Goal: Entertainment & Leisure: Consume media (video, audio)

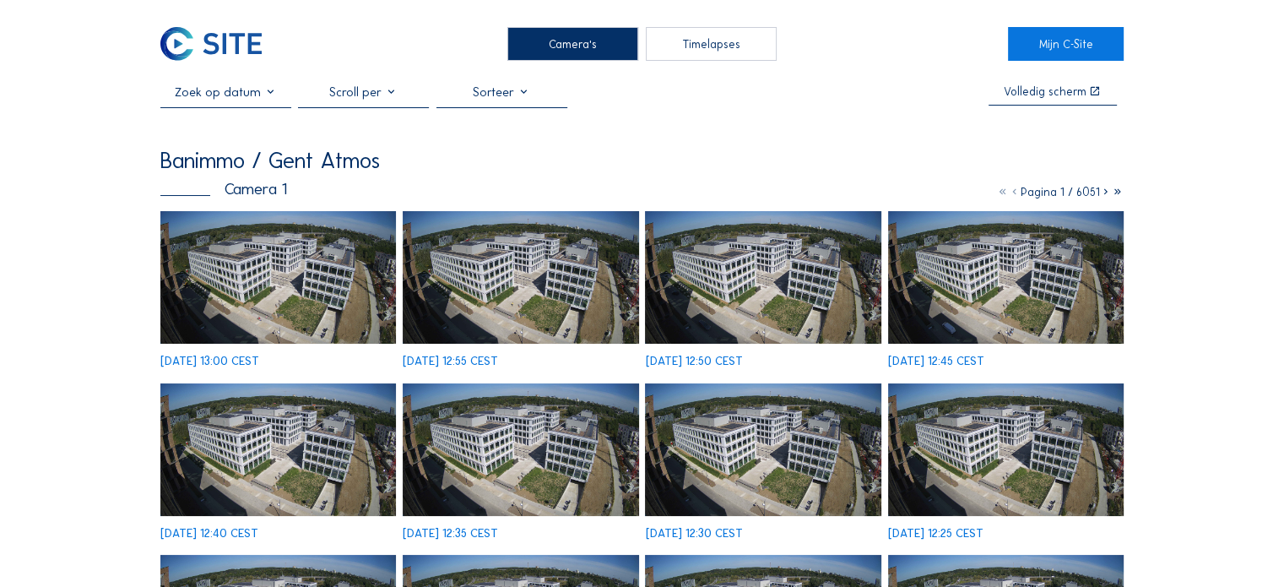
click at [220, 35] on img at bounding box center [210, 44] width 100 height 34
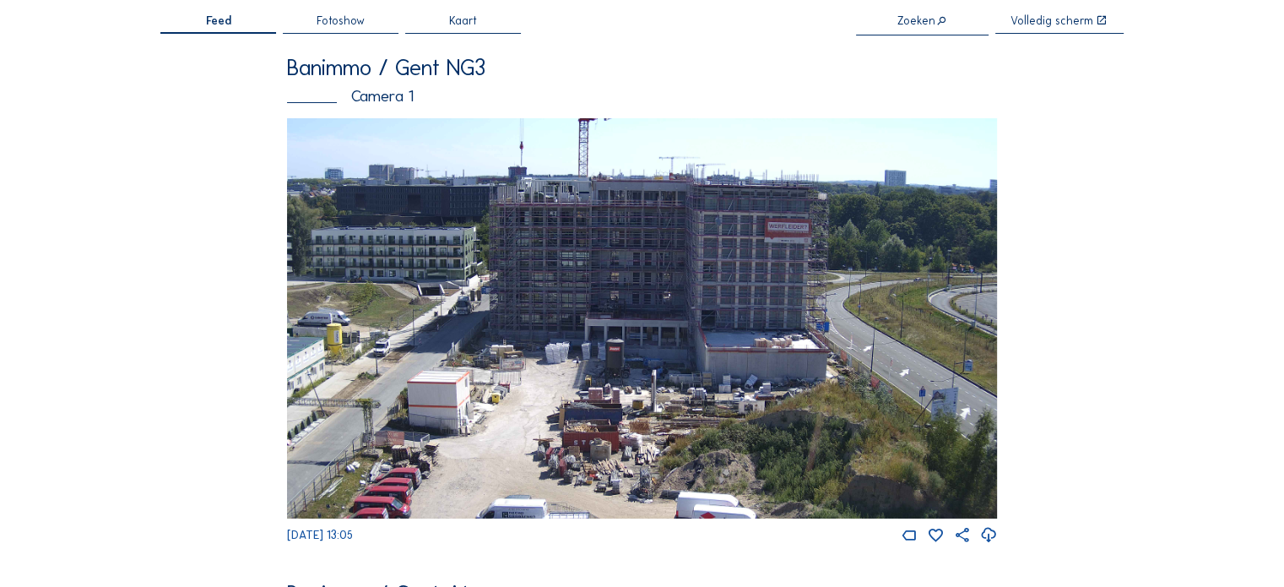
scroll to position [73, 0]
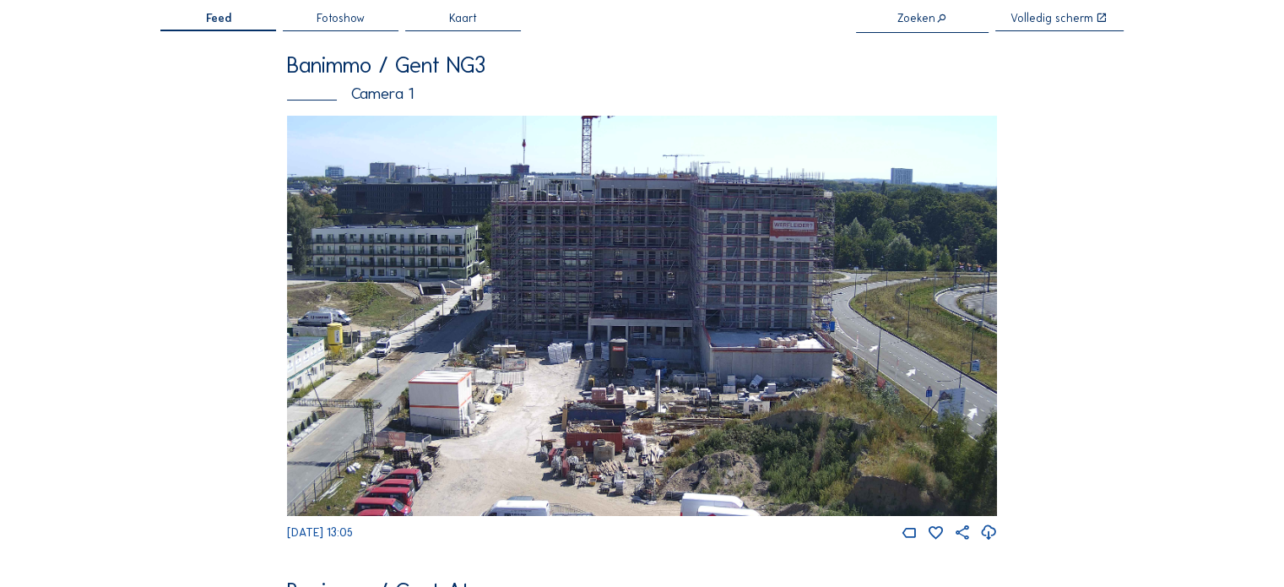
click at [720, 307] on img at bounding box center [642, 315] width 710 height 399
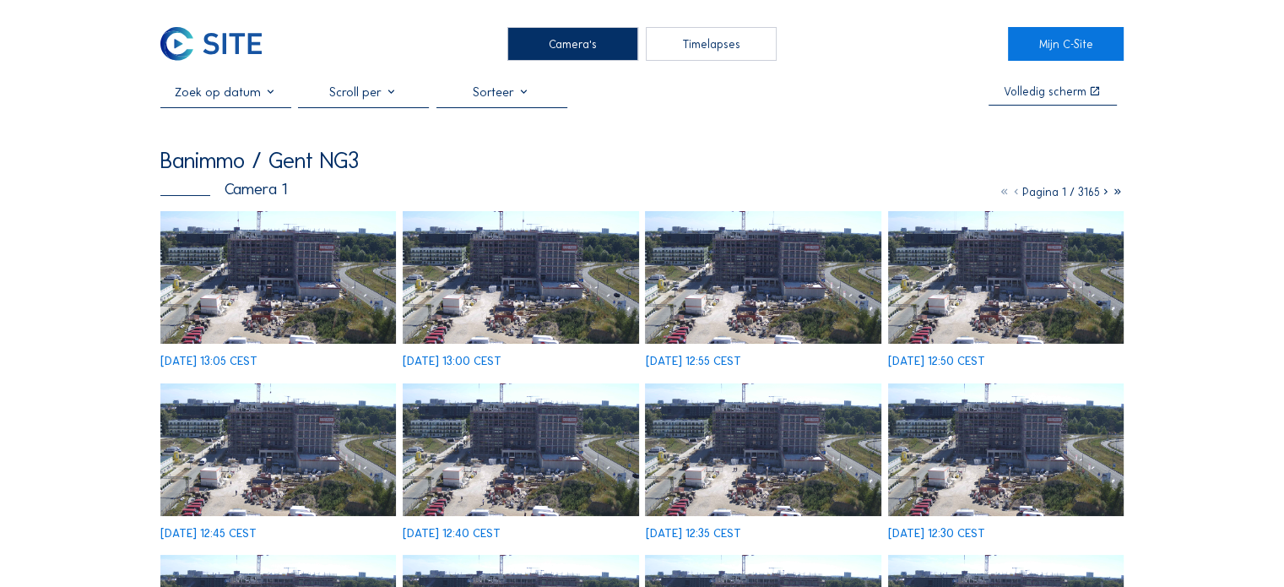
click at [284, 229] on img at bounding box center [278, 277] width 236 height 133
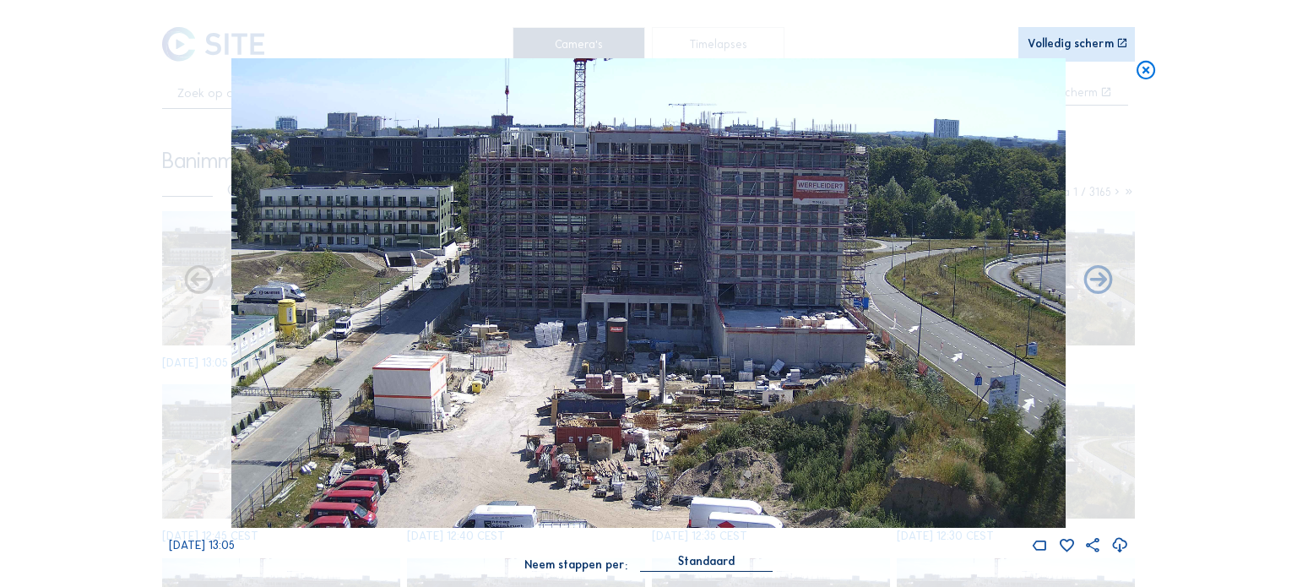
click at [615, 233] on img at bounding box center [648, 292] width 834 height 469
click at [1086, 47] on div "Volledig scherm" at bounding box center [1070, 44] width 86 height 12
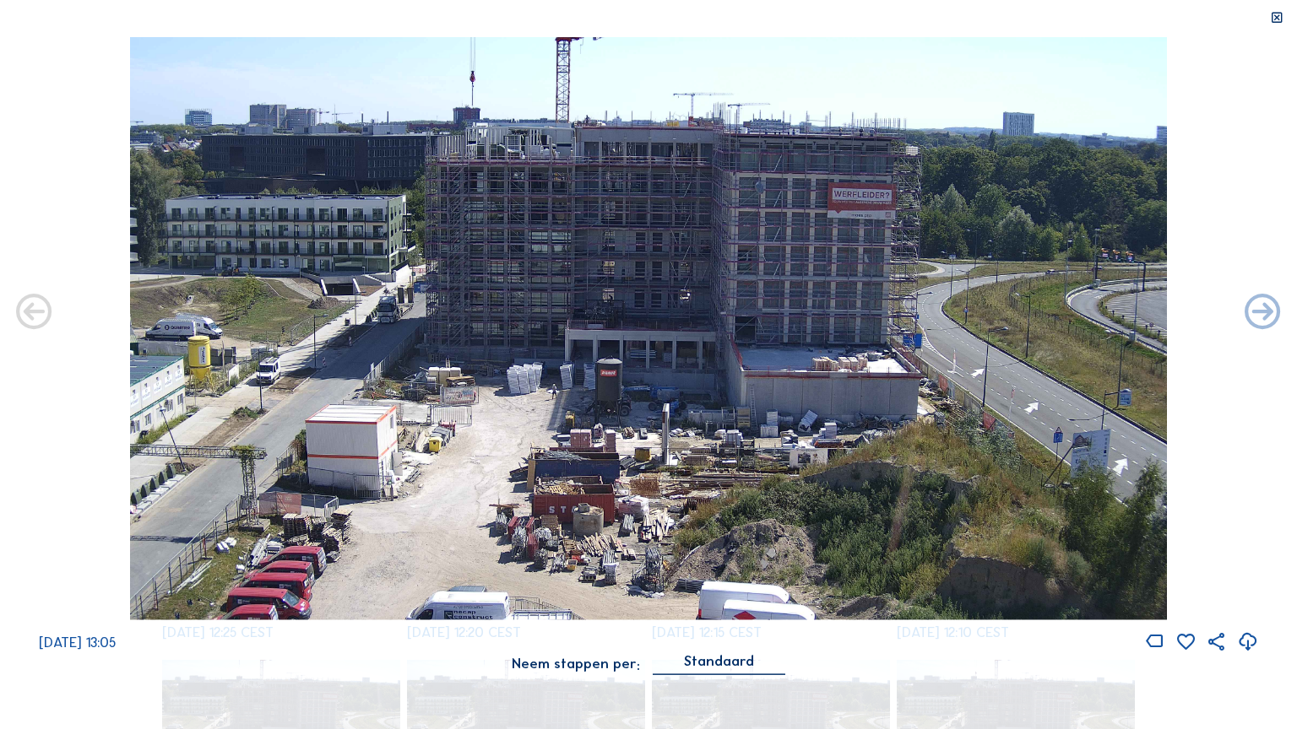
click at [1275, 22] on icon at bounding box center [1277, 18] width 14 height 14
